Goal: Information Seeking & Learning: Check status

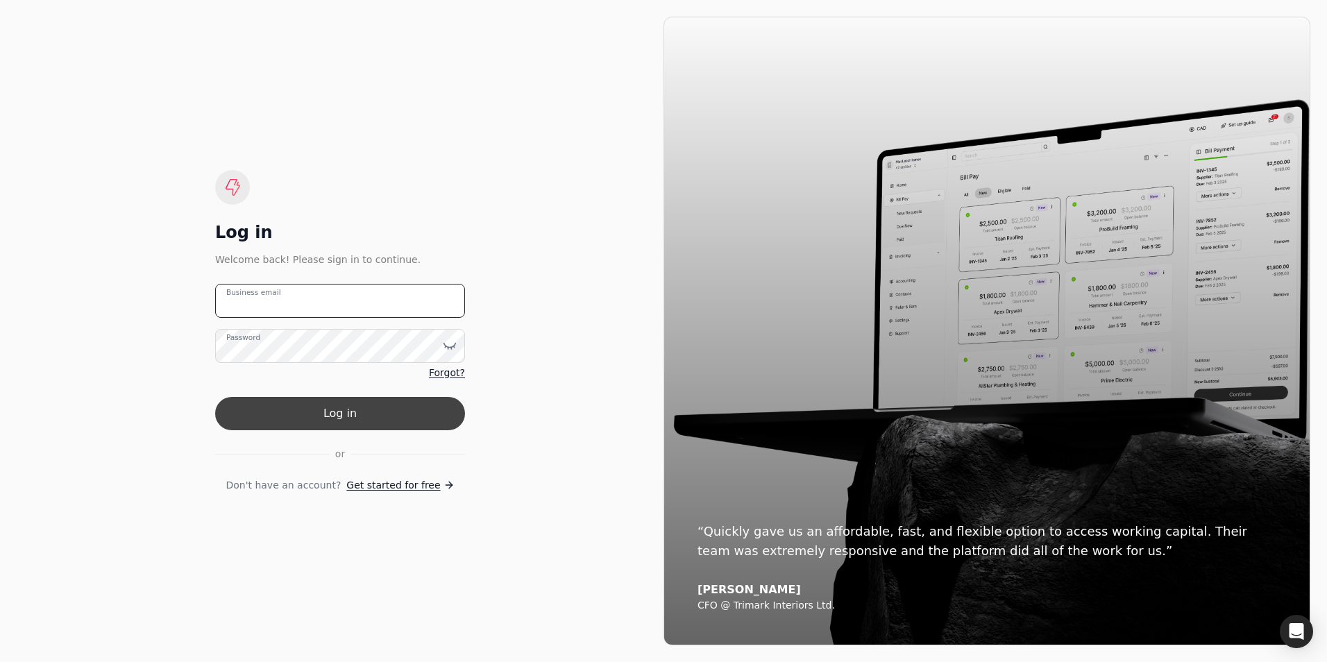
type email "[EMAIL_ADDRESS][DOMAIN_NAME]"
click at [345, 414] on button "Log in" at bounding box center [340, 413] width 250 height 33
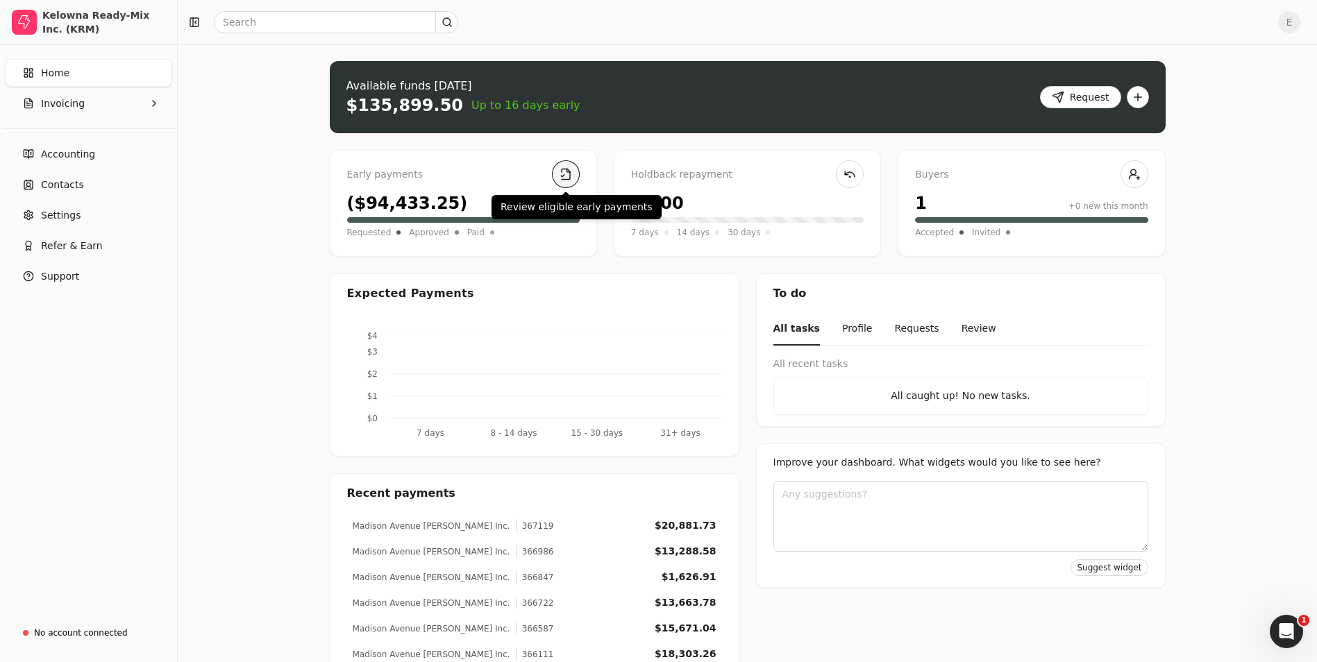
click at [566, 179] on link at bounding box center [566, 174] width 28 height 28
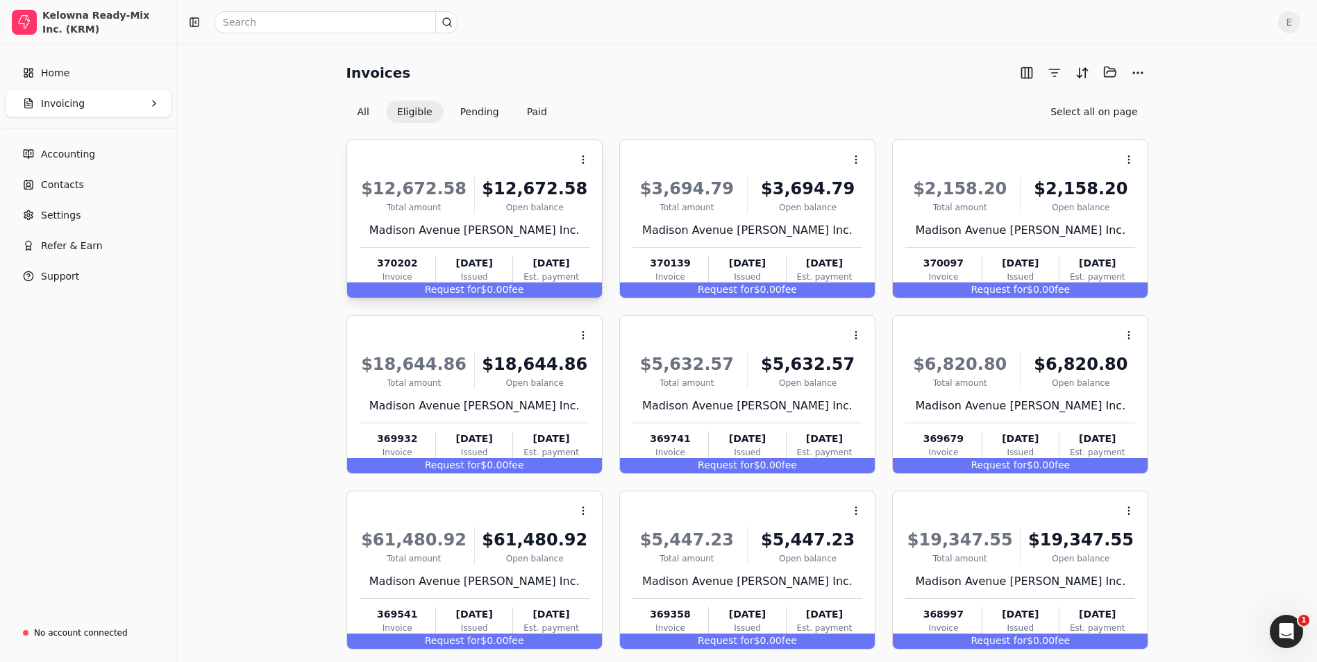
click at [537, 229] on div "Madison Avenue [PERSON_NAME] Inc." at bounding box center [475, 230] width 230 height 17
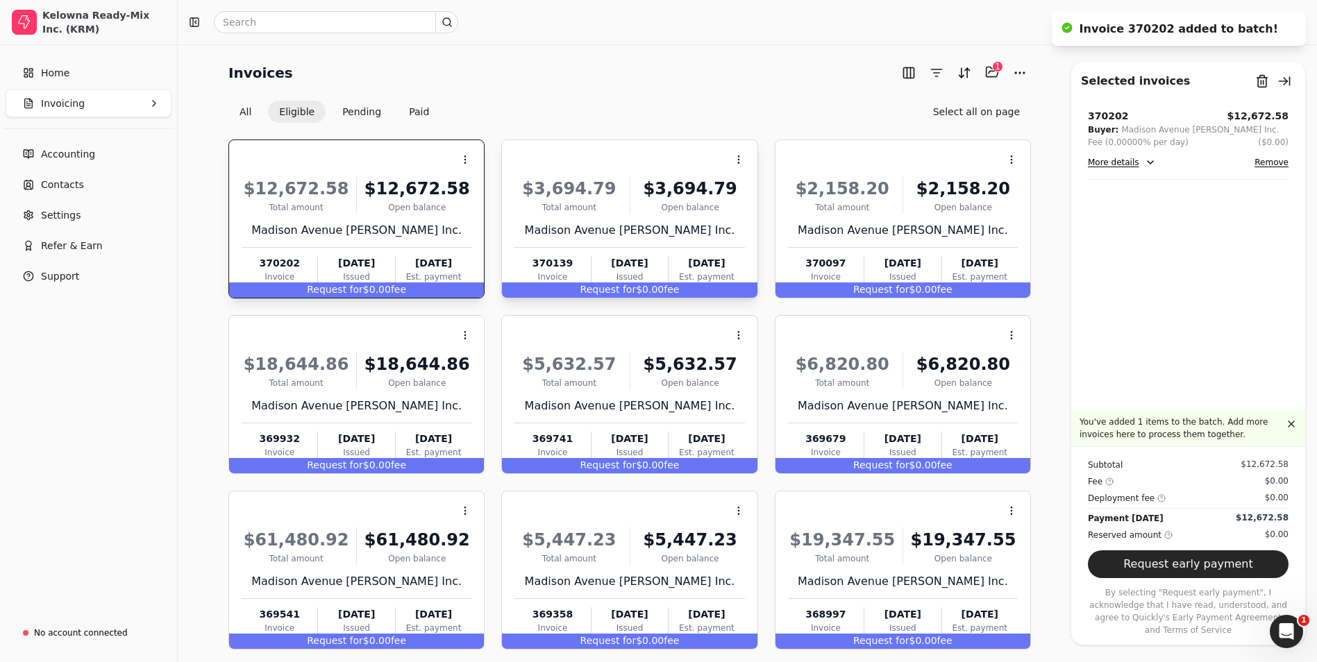
click at [654, 206] on div "Open balance" at bounding box center [690, 207] width 109 height 12
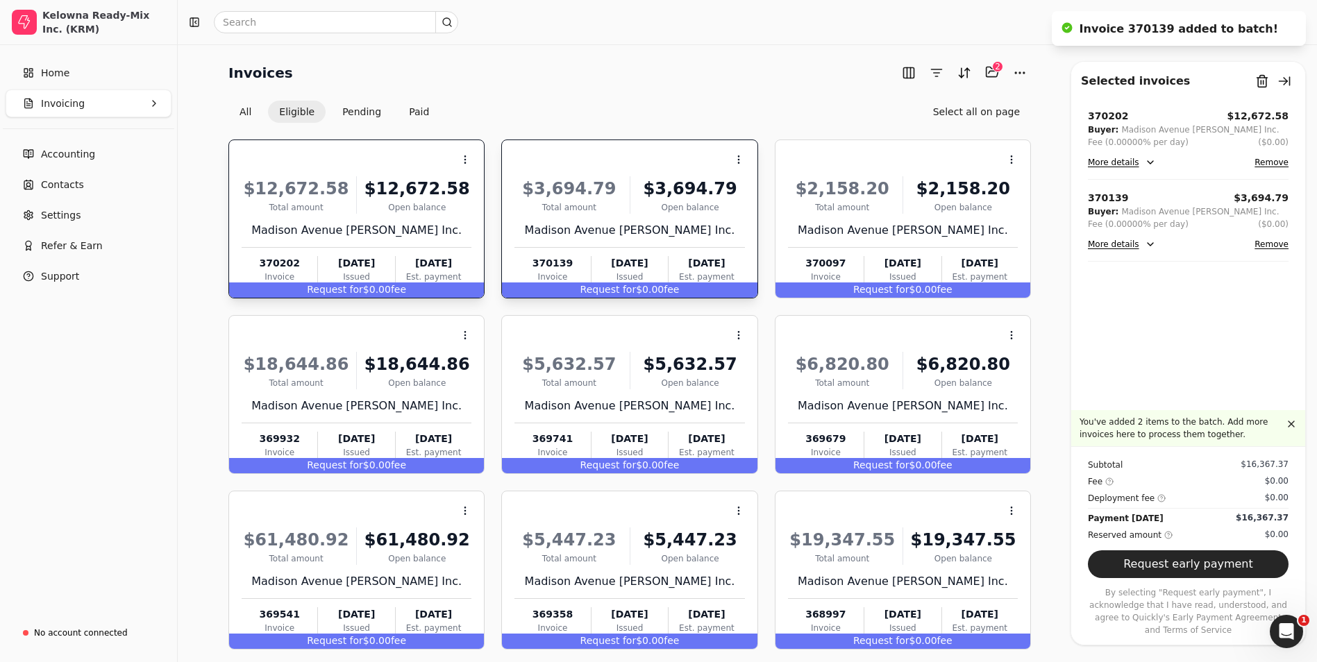
click at [561, 241] on div "$3,694.79 Total amount $3,694.79 Open [STREET_ADDRESS] [PERSON_NAME] Inc. 37013…" at bounding box center [629, 227] width 230 height 119
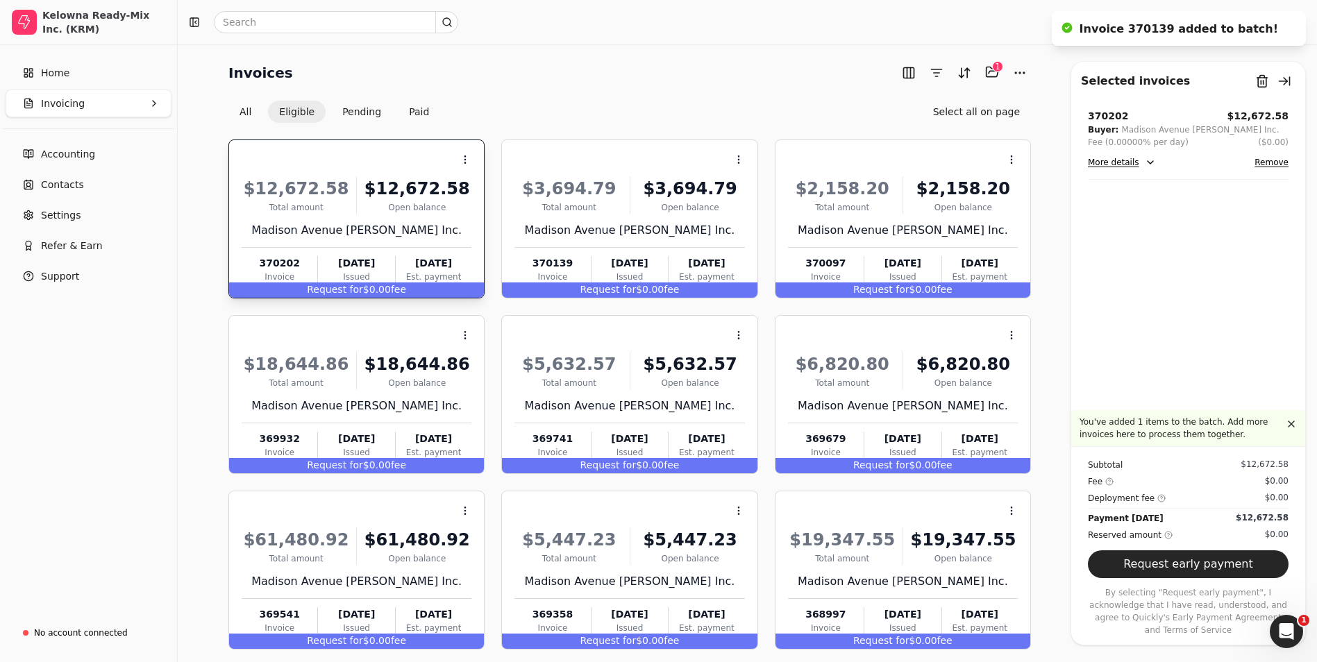
click at [421, 260] on div "[DATE]" at bounding box center [434, 263] width 76 height 15
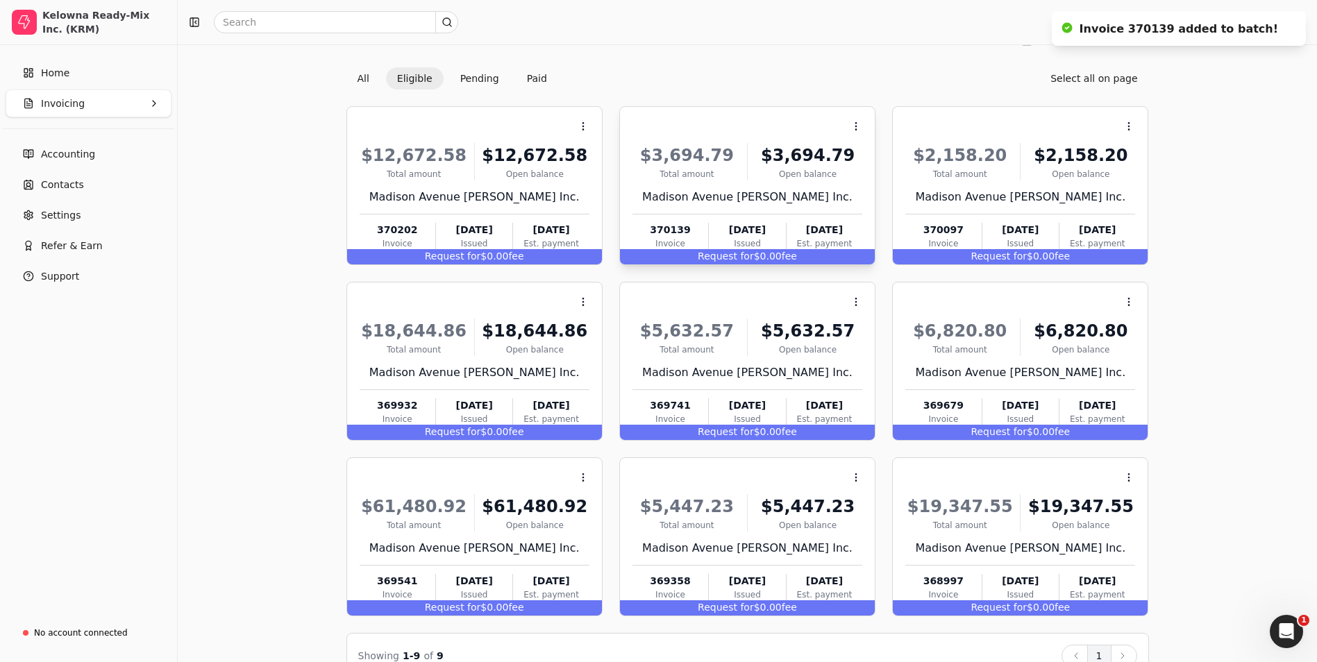
scroll to position [65, 0]
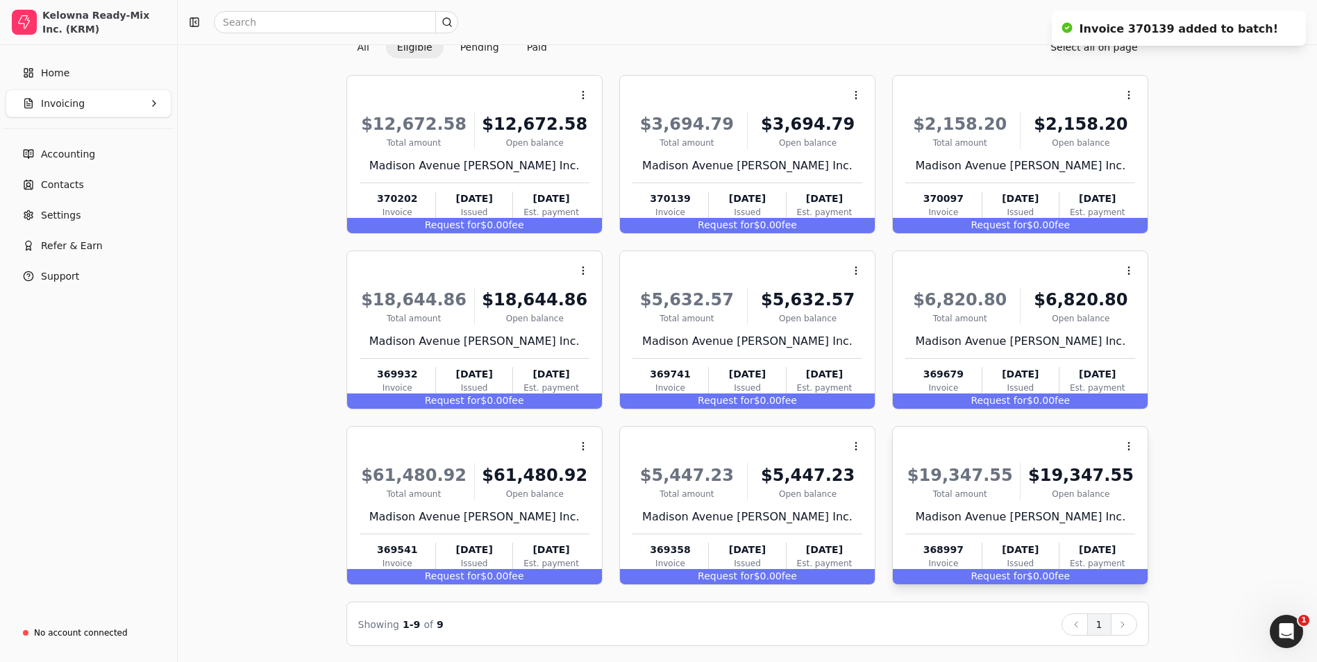
click at [989, 462] on div "$19,347.55 Total amount $19,347.55 Open [STREET_ADDRESS] [PERSON_NAME] Inc. 368…" at bounding box center [1020, 514] width 230 height 119
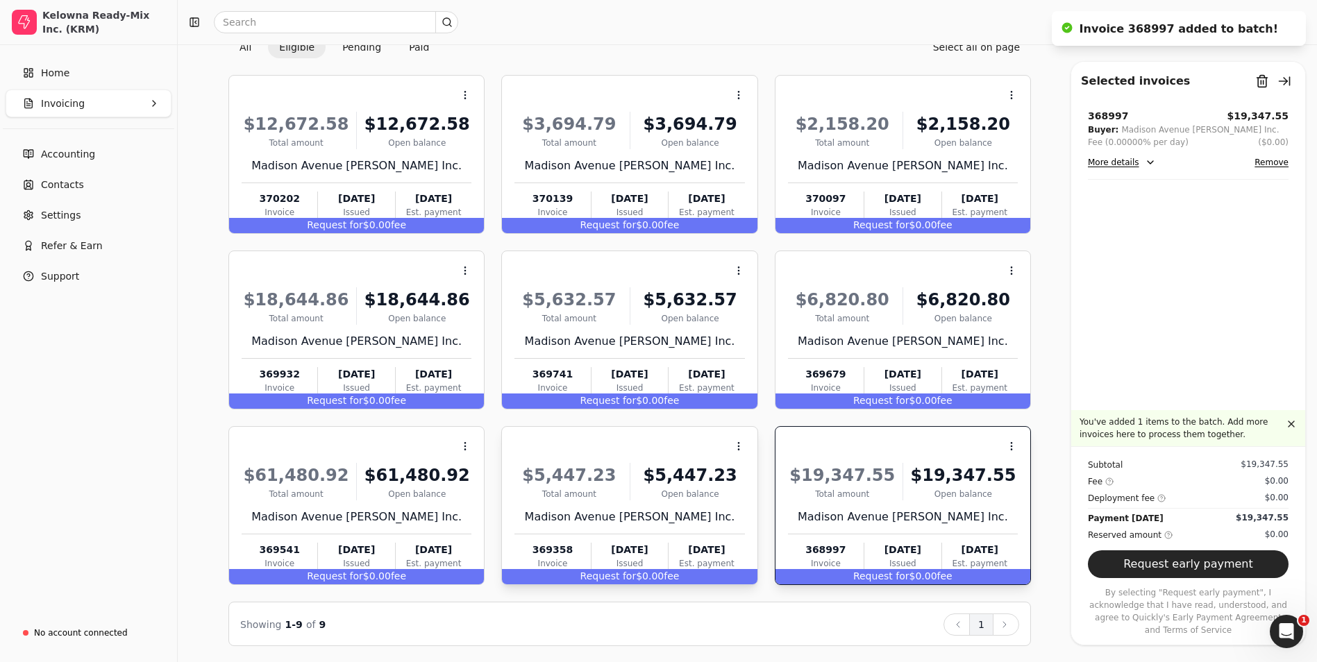
click at [616, 499] on div "Total amount" at bounding box center [568, 494] width 109 height 12
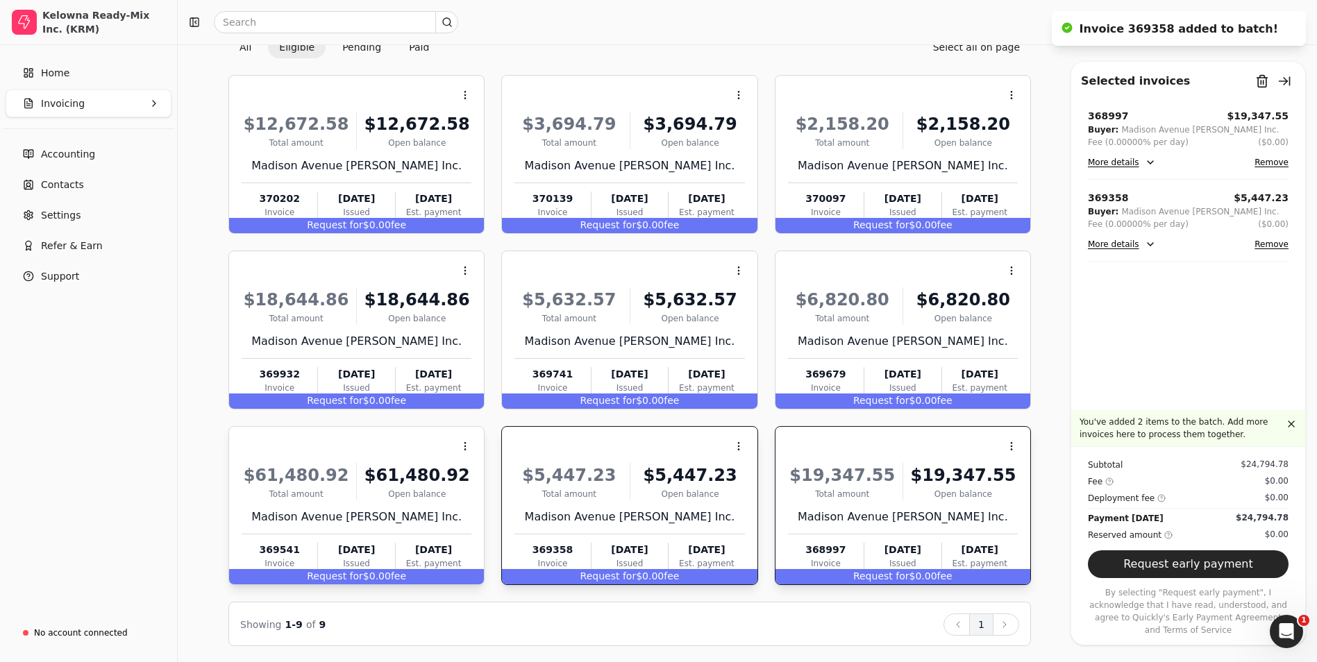
click at [426, 523] on div "Madison Avenue [PERSON_NAME] Inc." at bounding box center [357, 517] width 230 height 17
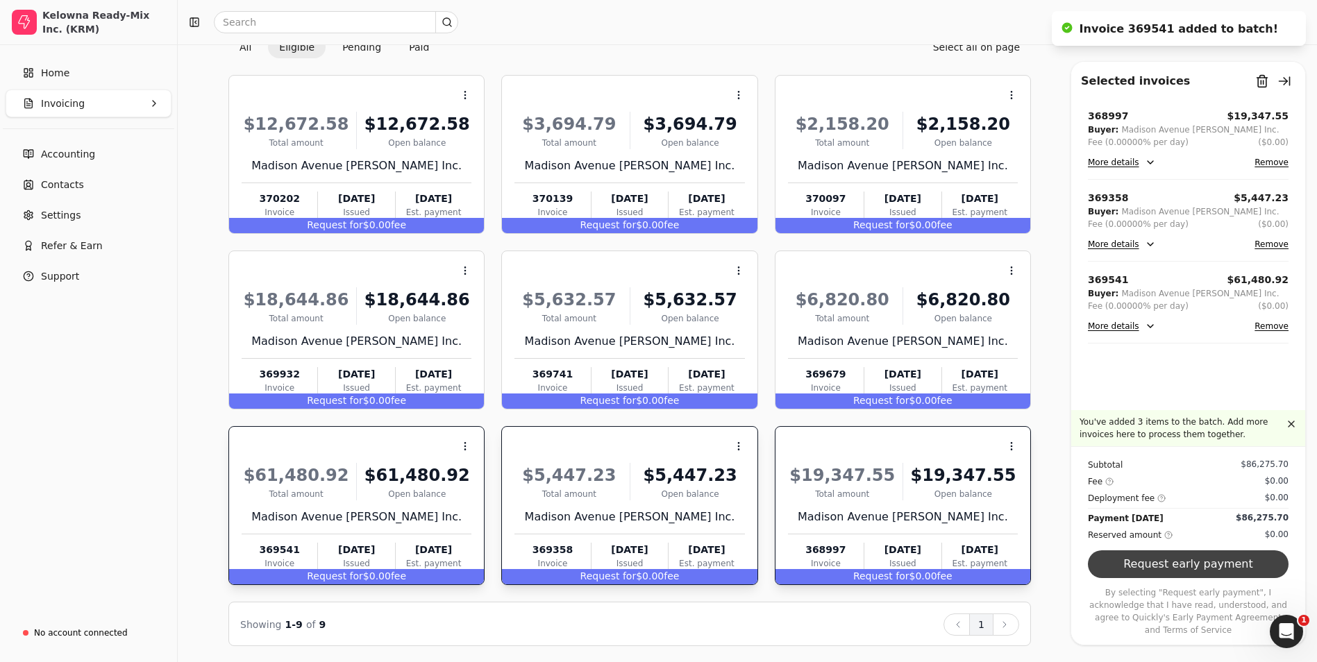
click at [1166, 573] on button "Request early payment" at bounding box center [1188, 564] width 201 height 28
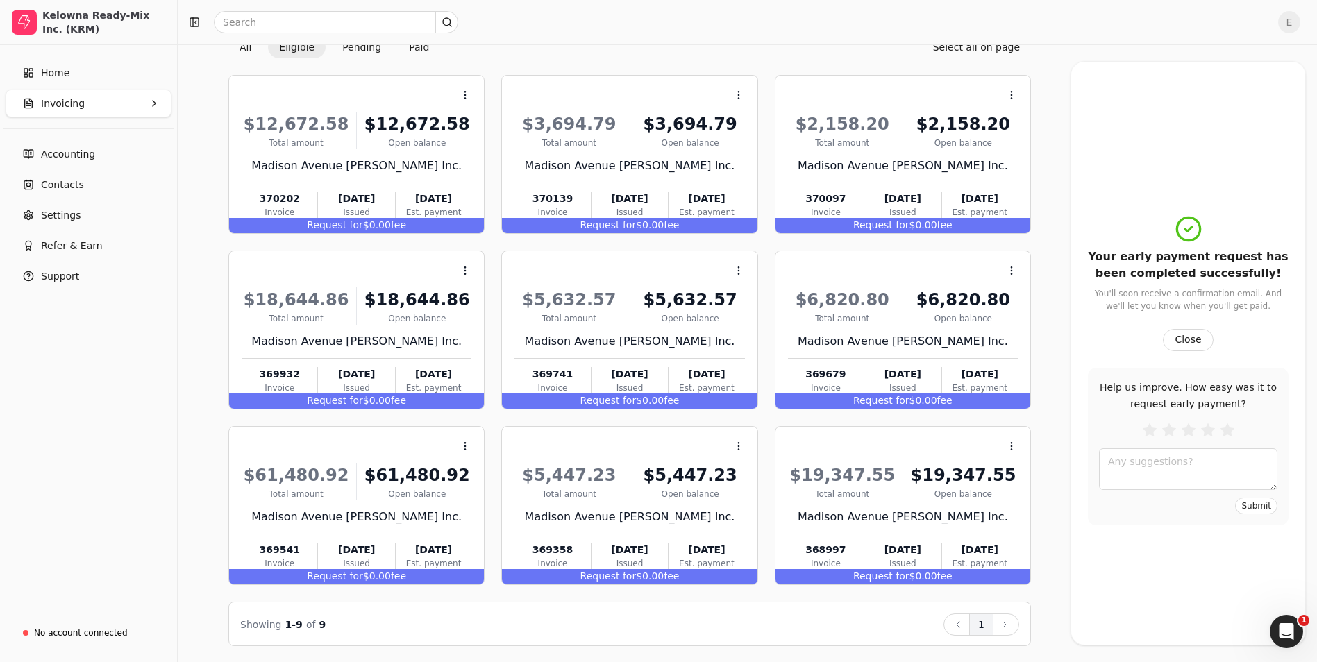
scroll to position [0, 0]
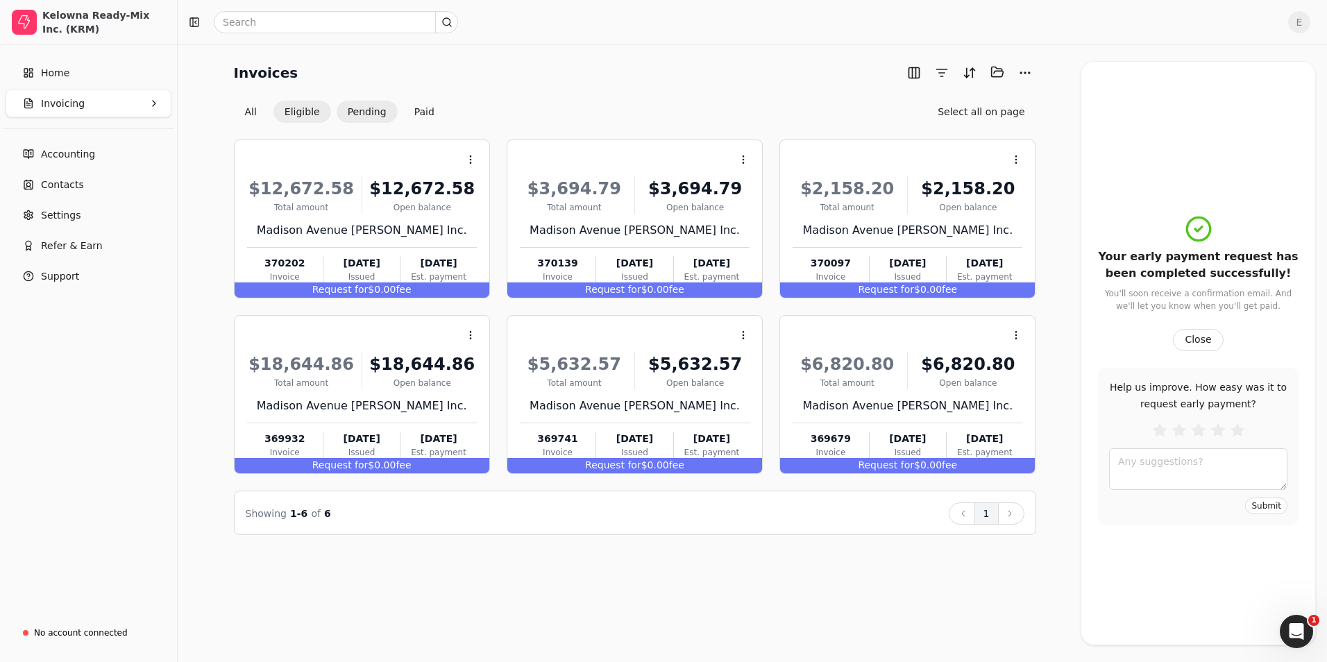
click at [371, 112] on button "Pending" at bounding box center [367, 112] width 61 height 22
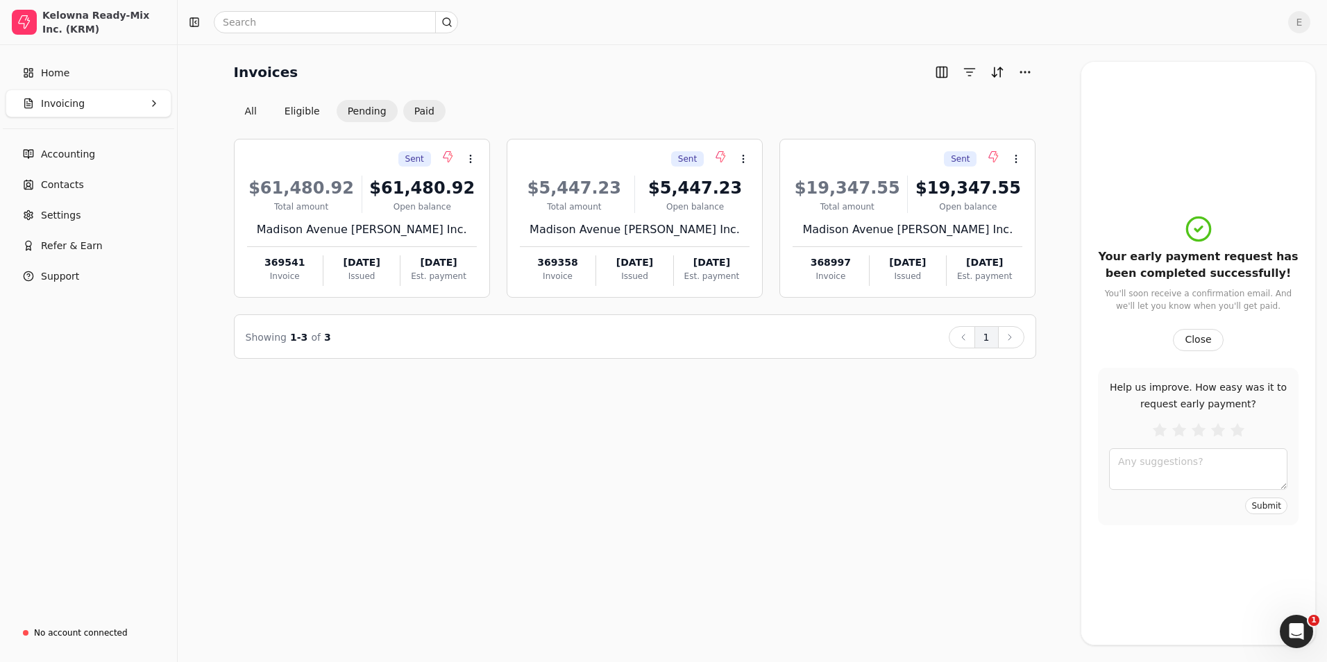
click at [421, 105] on button "Paid" at bounding box center [424, 111] width 42 height 22
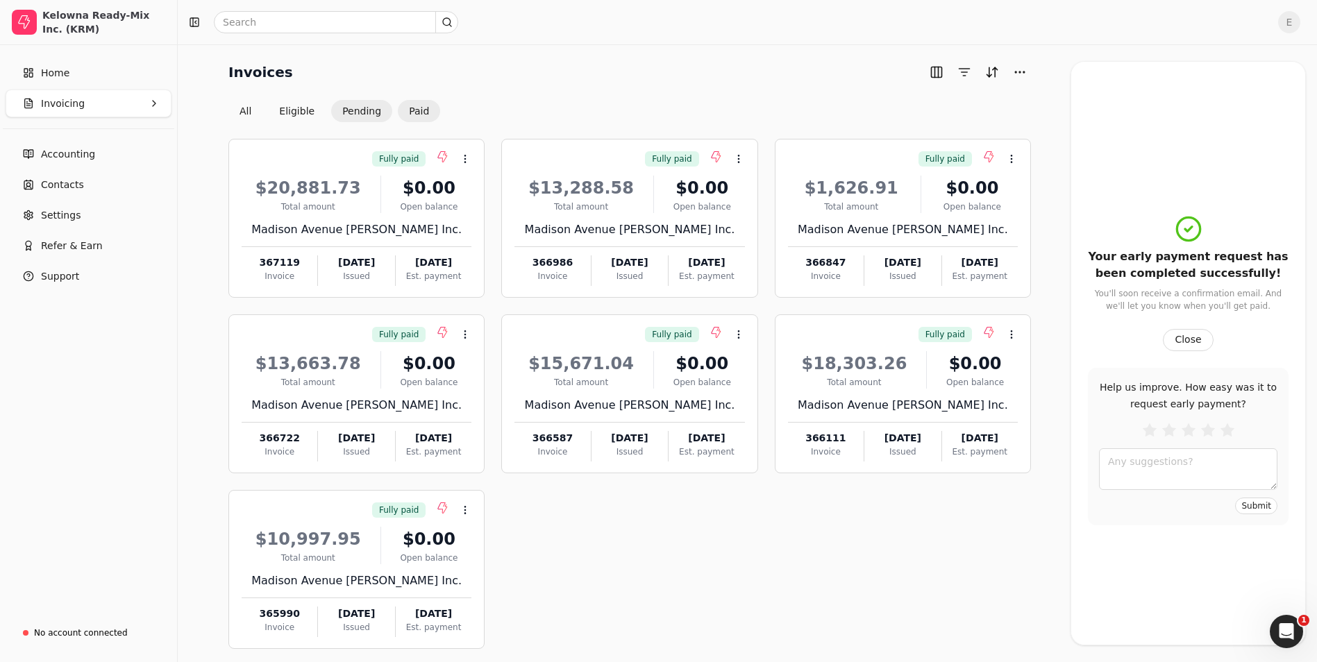
click at [374, 109] on button "Pending" at bounding box center [361, 111] width 61 height 22
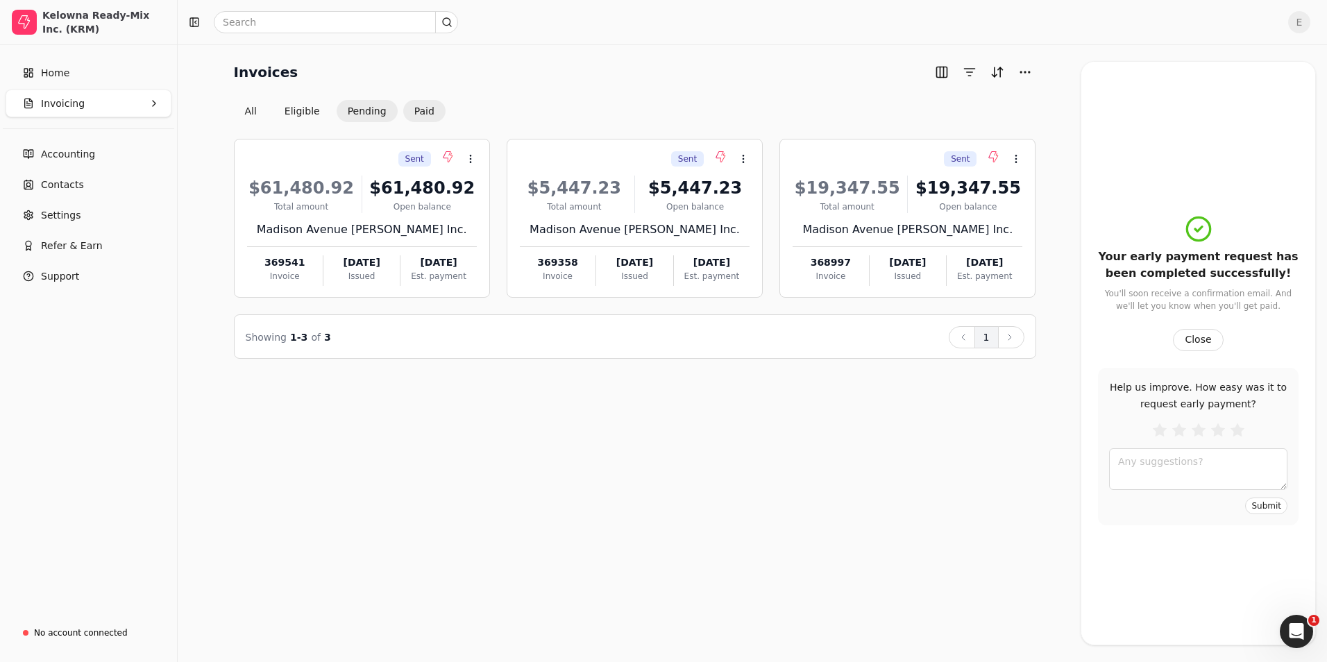
click at [411, 103] on button "Paid" at bounding box center [424, 111] width 42 height 22
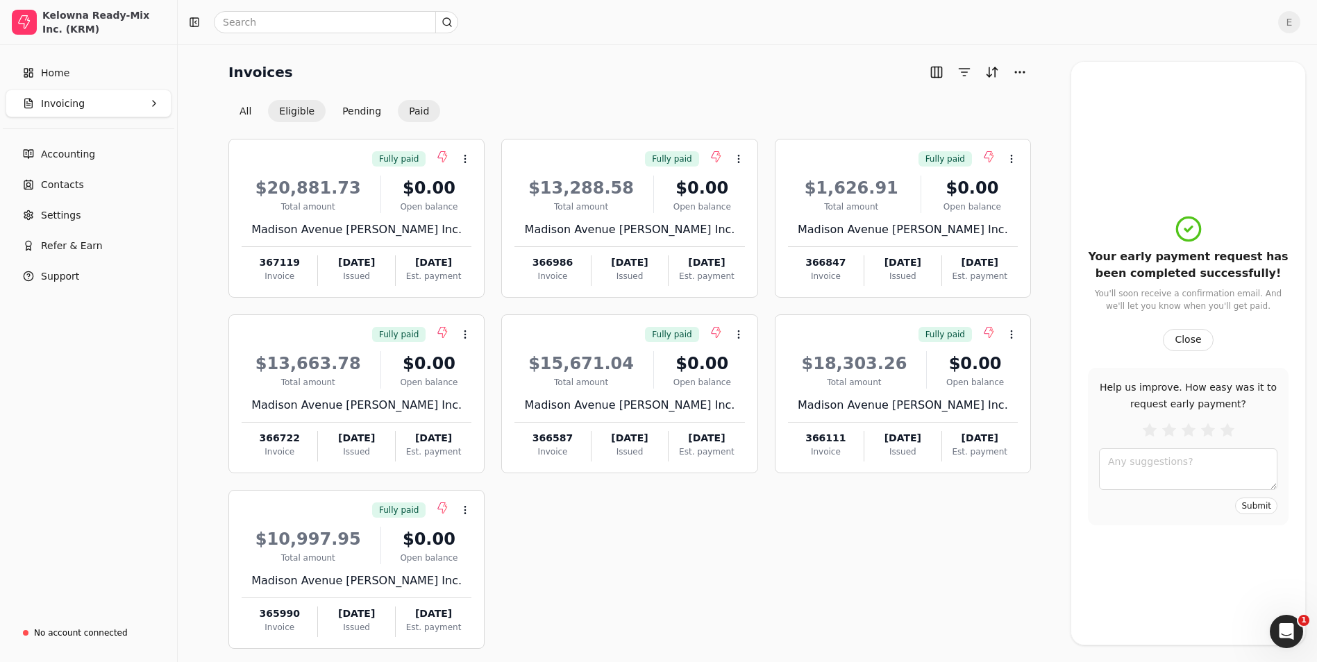
click at [289, 115] on button "Eligible" at bounding box center [297, 111] width 58 height 22
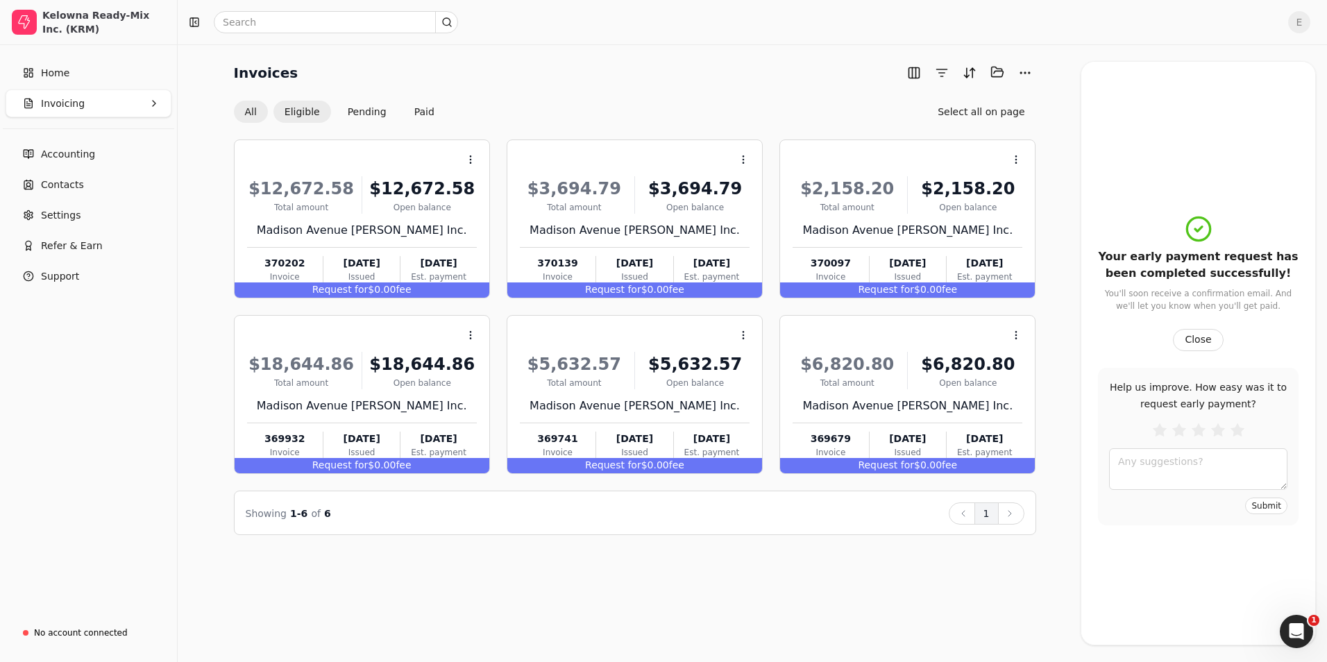
click at [246, 115] on button "All" at bounding box center [251, 112] width 34 height 22
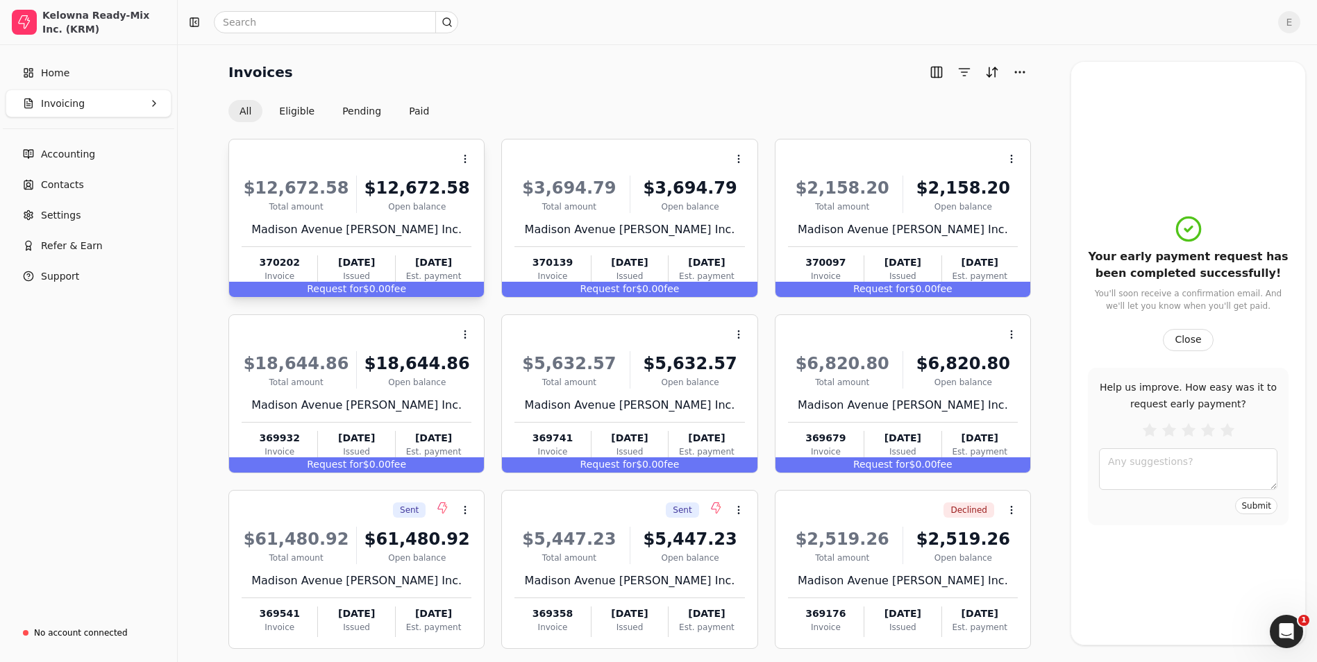
scroll to position [65, 0]
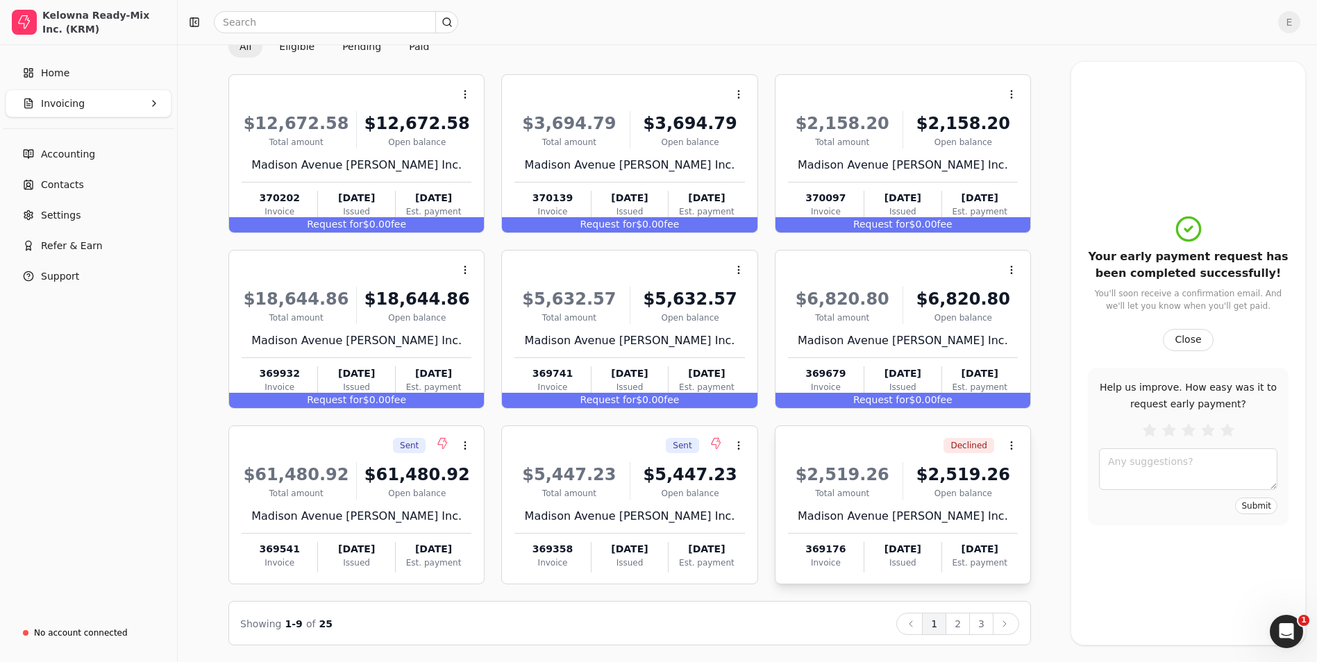
click at [893, 444] on div "Declined Context Menu Button" at bounding box center [901, 446] width 233 height 24
click at [1007, 621] on icon at bounding box center [1004, 624] width 11 height 11
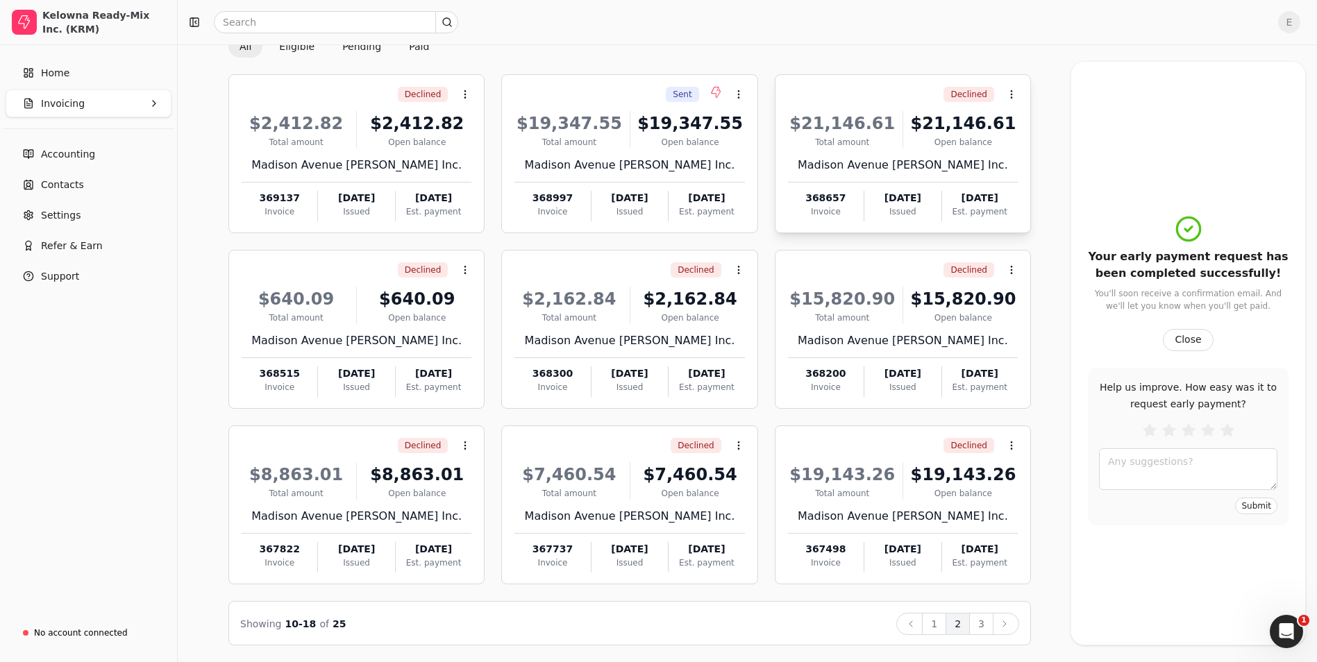
click at [956, 144] on div "Open balance" at bounding box center [963, 142] width 109 height 12
click at [1094, 120] on li "Open" at bounding box center [1078, 129] width 171 height 26
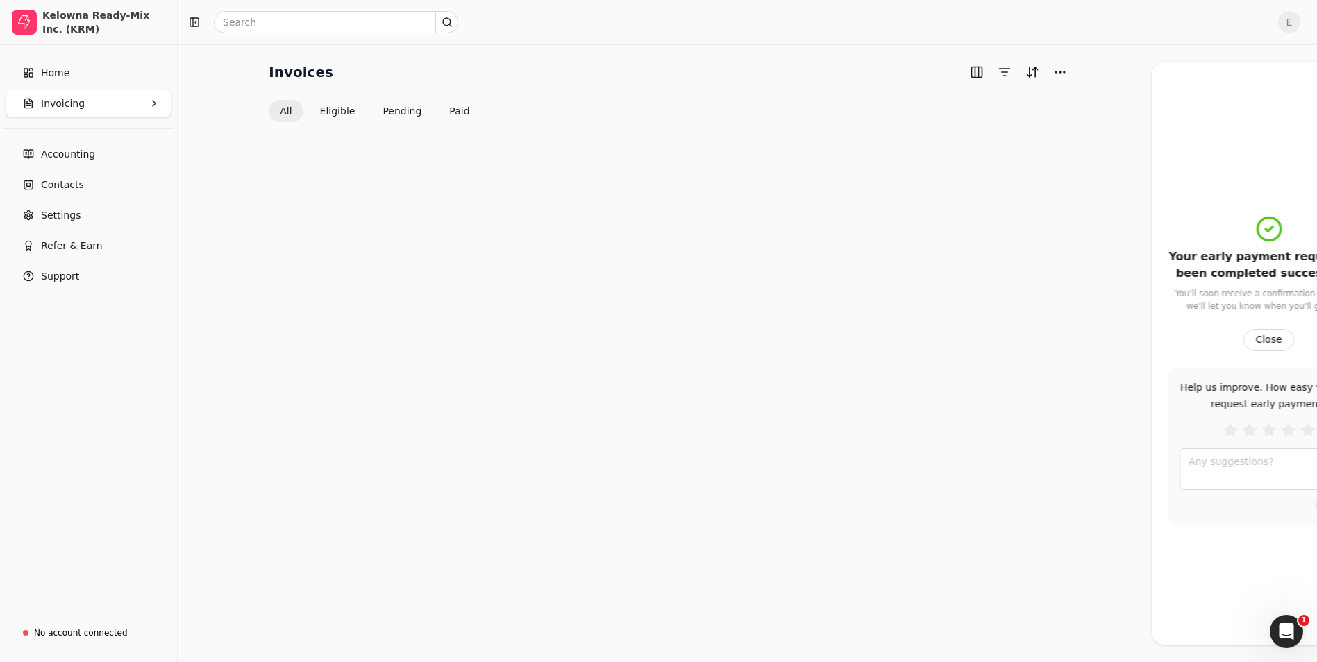
scroll to position [65, 0]
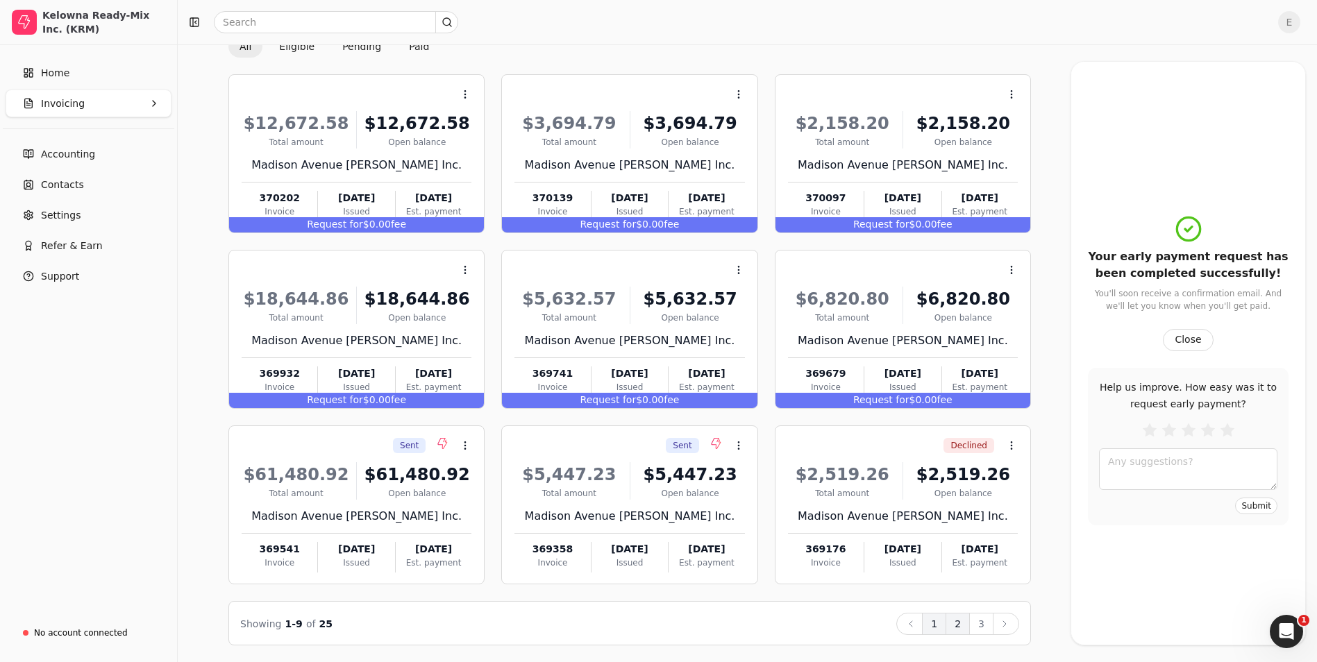
click at [953, 625] on button "2" at bounding box center [957, 624] width 24 height 22
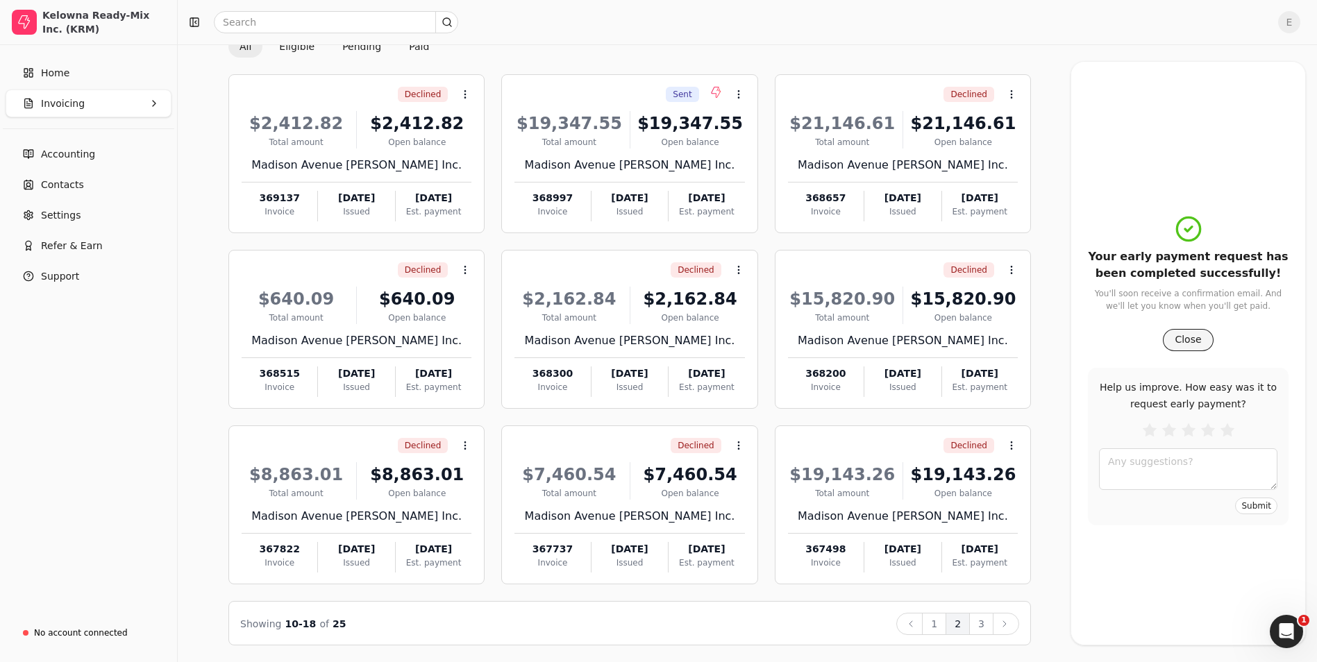
click at [1180, 340] on button "Close" at bounding box center [1188, 340] width 50 height 22
